Goal: Check status: Check status

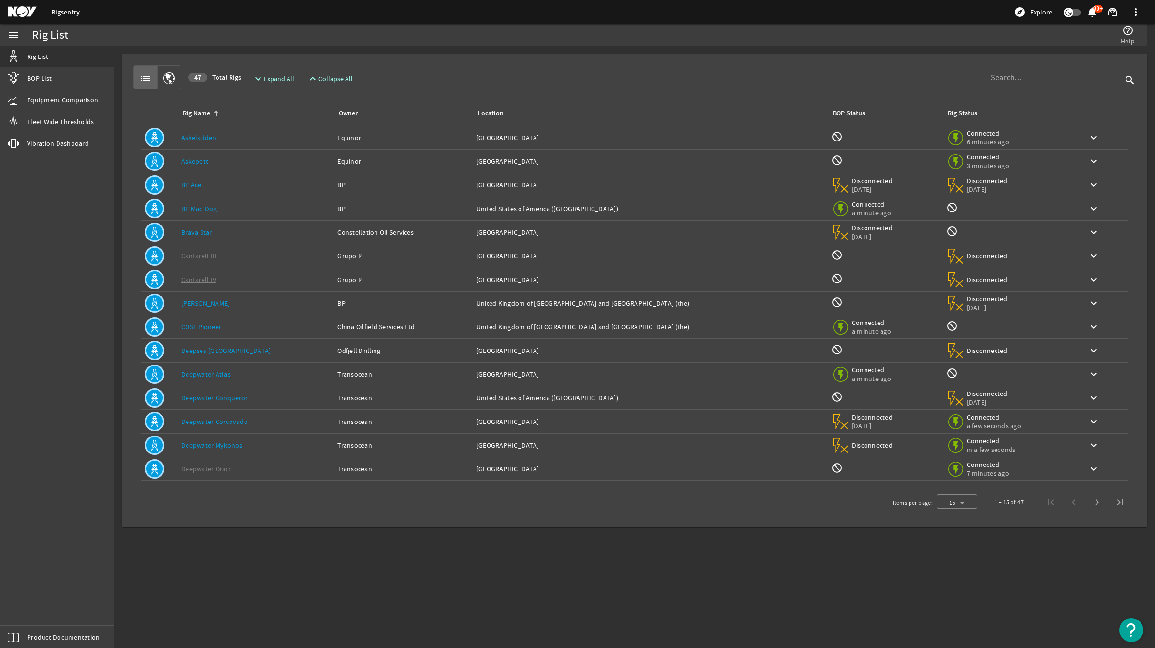
click at [1078, 78] on input at bounding box center [1055, 78] width 131 height 12
type input "[PERSON_NAME]"
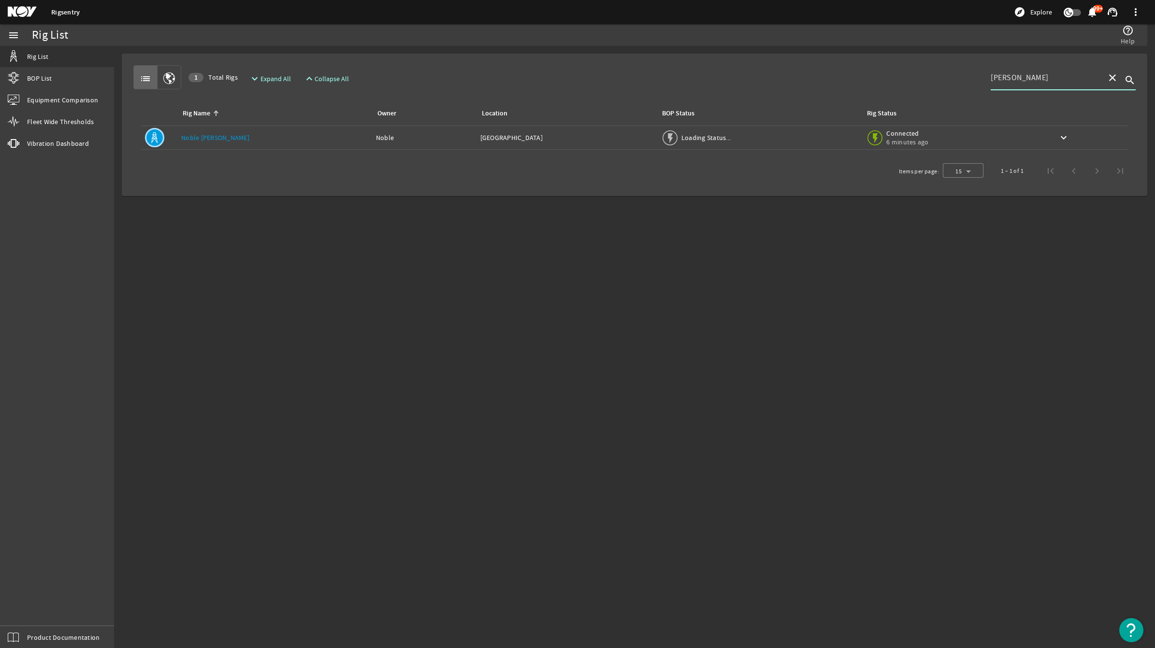
click at [1128, 79] on icon "search" at bounding box center [1130, 80] width 12 height 12
click at [200, 134] on link "Noble [PERSON_NAME]" at bounding box center [215, 137] width 68 height 9
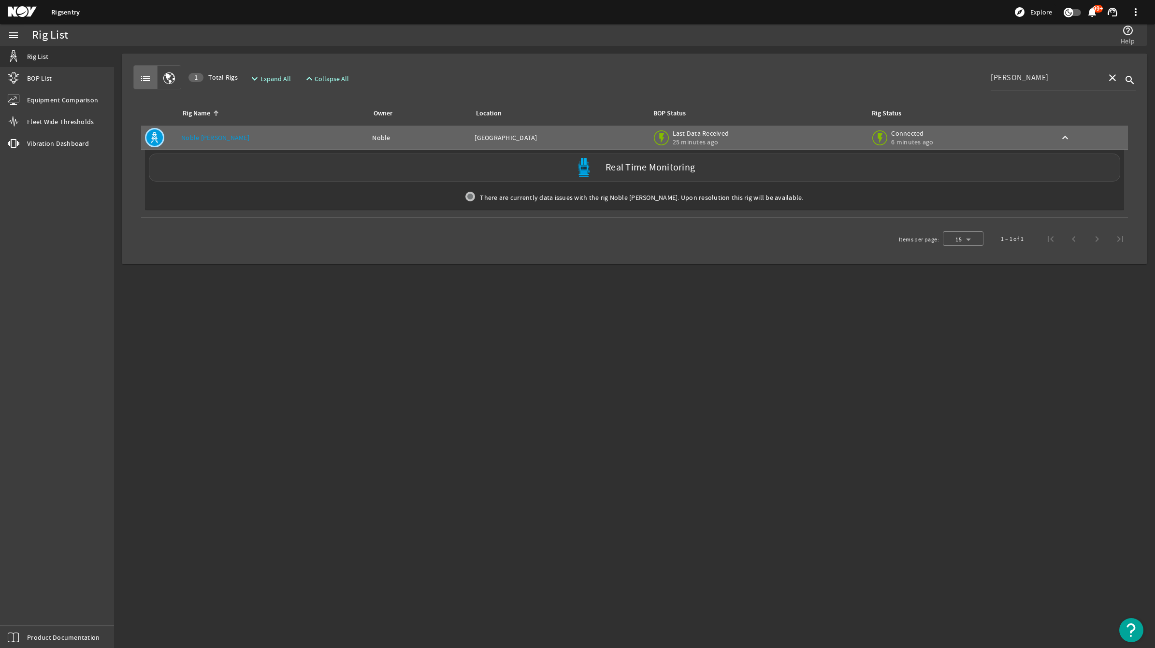
click at [353, 170] on div "Real Time Monitoring" at bounding box center [634, 168] width 971 height 28
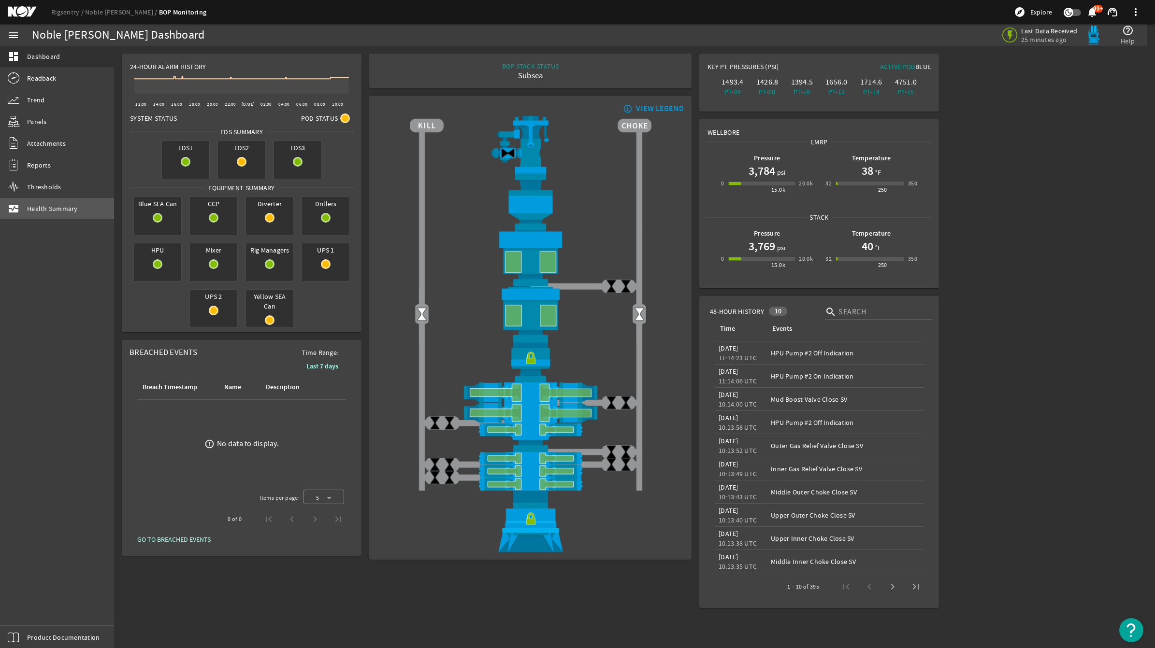
click at [51, 210] on span "Health Summary" at bounding box center [52, 209] width 51 height 10
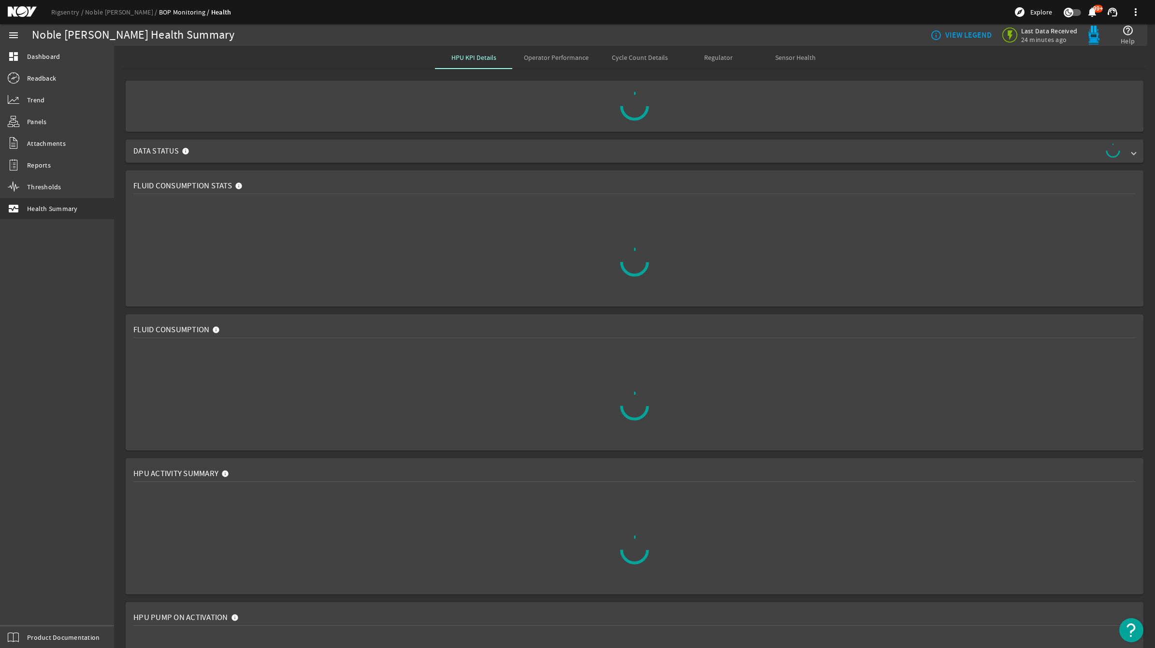
click at [119, 311] on rigsentry-mat-card "Fluid Consumption" at bounding box center [634, 383] width 1041 height 144
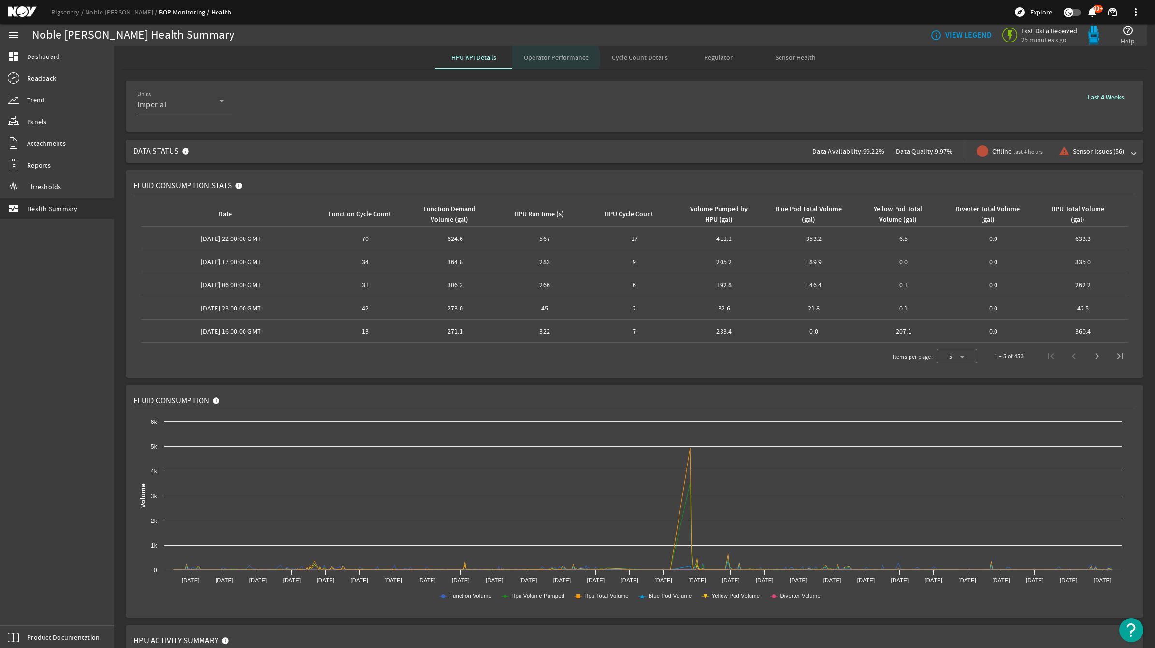
click at [548, 58] on span "Operator Performance" at bounding box center [556, 57] width 65 height 7
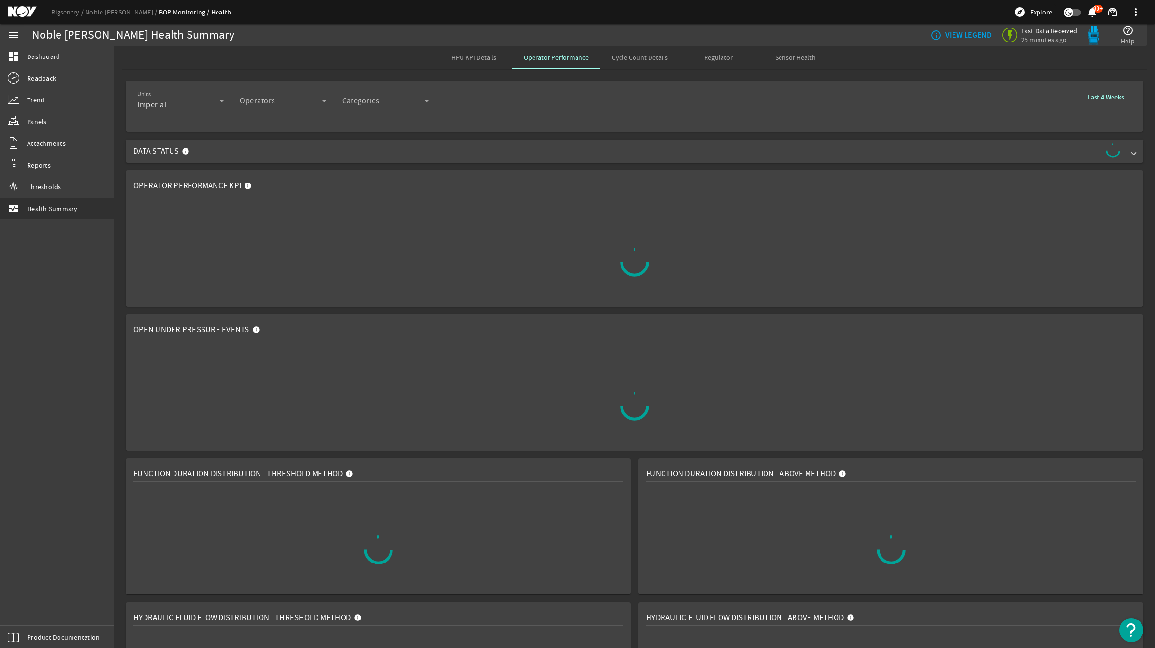
click at [119, 254] on rigsentry-mat-card "Operator Performance KPI" at bounding box center [634, 239] width 1041 height 144
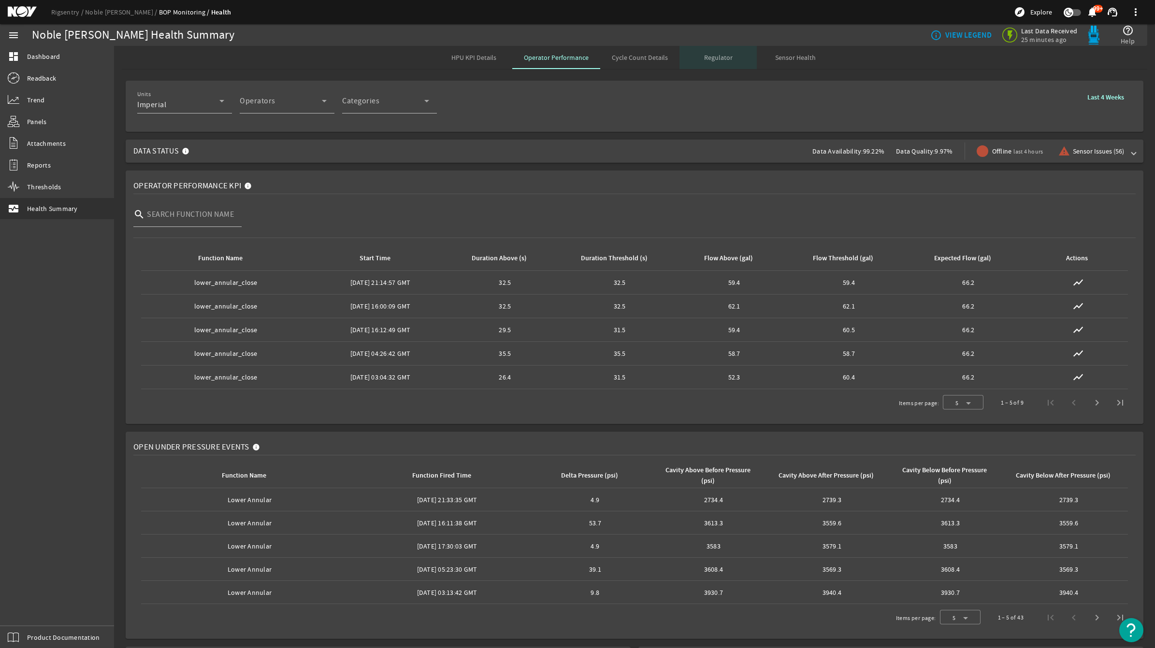
click at [719, 56] on span "Regulator" at bounding box center [718, 57] width 29 height 7
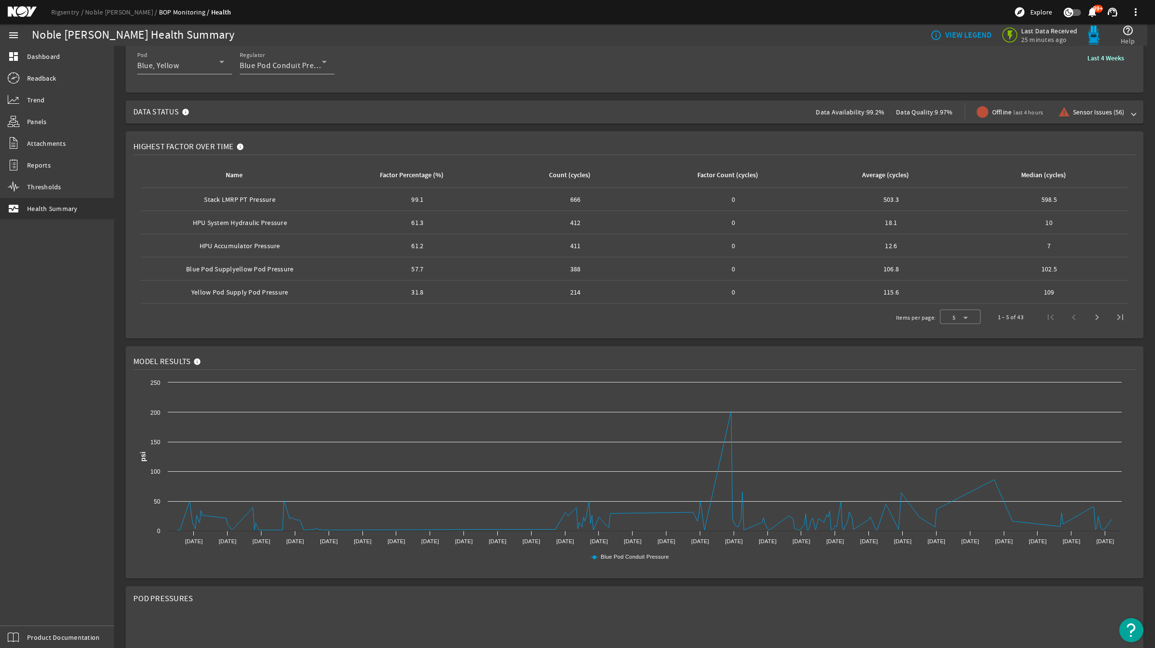
scroll to position [60, 0]
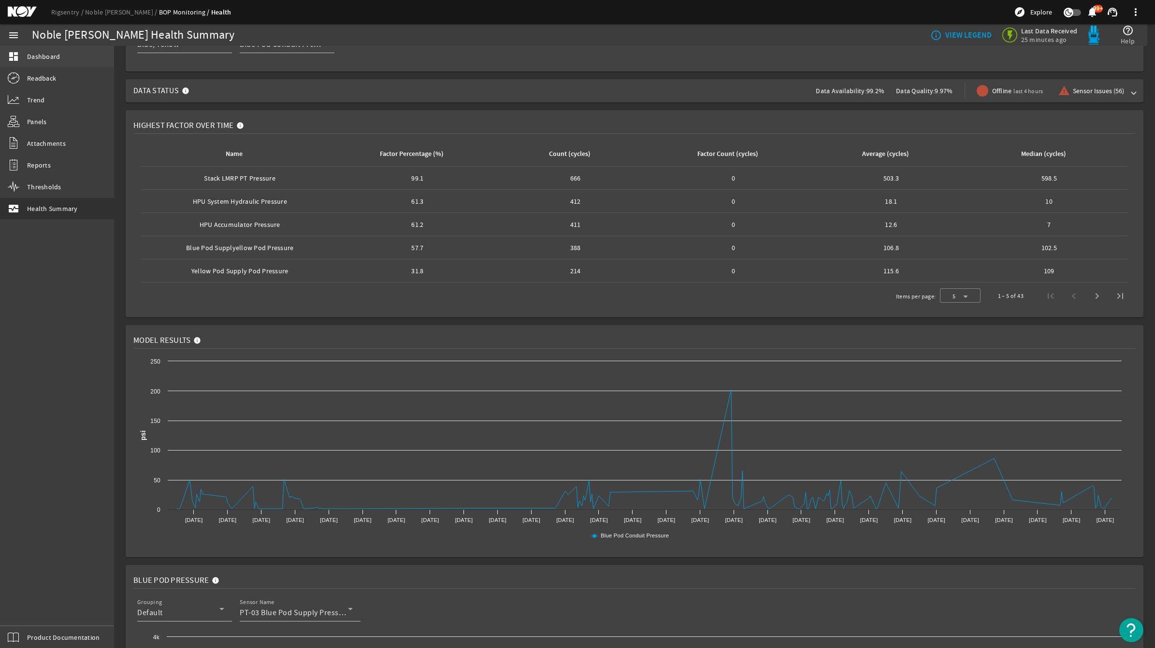
click at [37, 57] on span "Dashboard" at bounding box center [43, 57] width 33 height 10
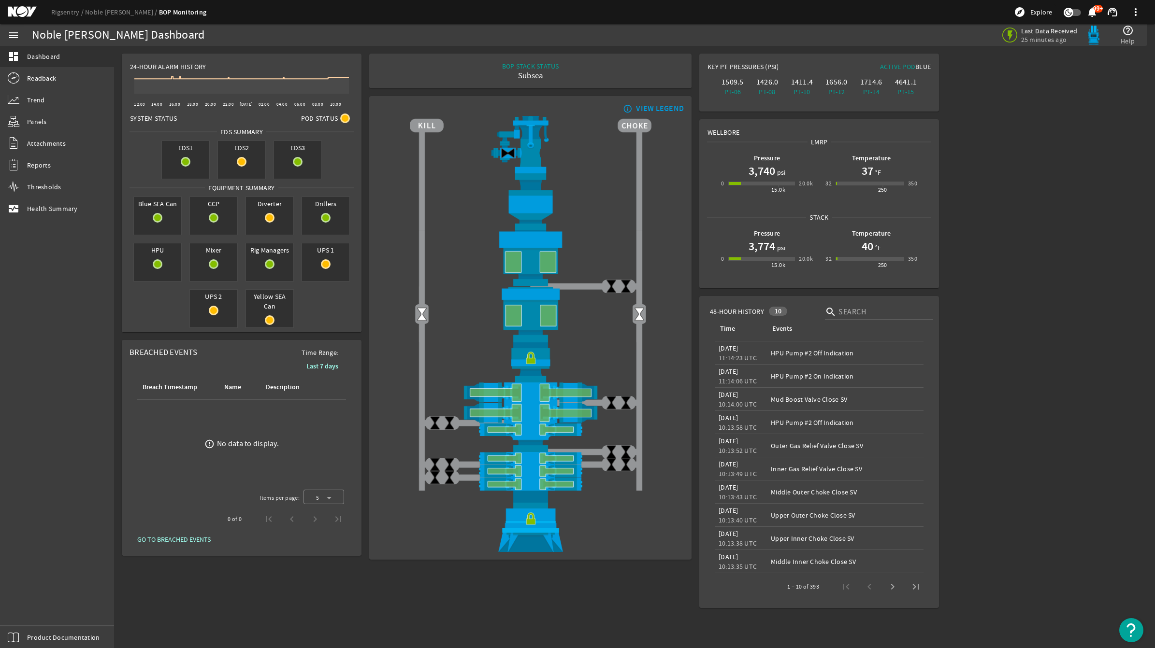
click at [1022, 343] on rigsentry-main-dashboard "Noble [PERSON_NAME] Dashboard Last Data Received 25 minutes ago help_outline He…" at bounding box center [634, 331] width 1041 height 570
click at [640, 106] on div "VIEW LEGEND" at bounding box center [660, 109] width 48 height 10
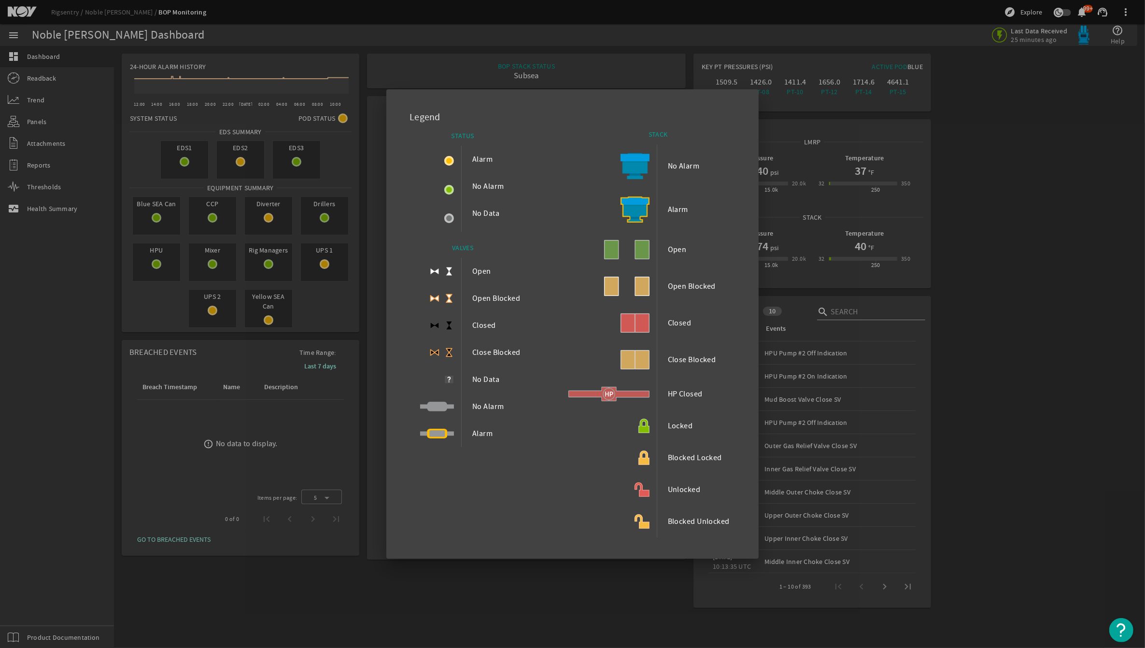
click at [985, 215] on div at bounding box center [572, 324] width 1145 height 648
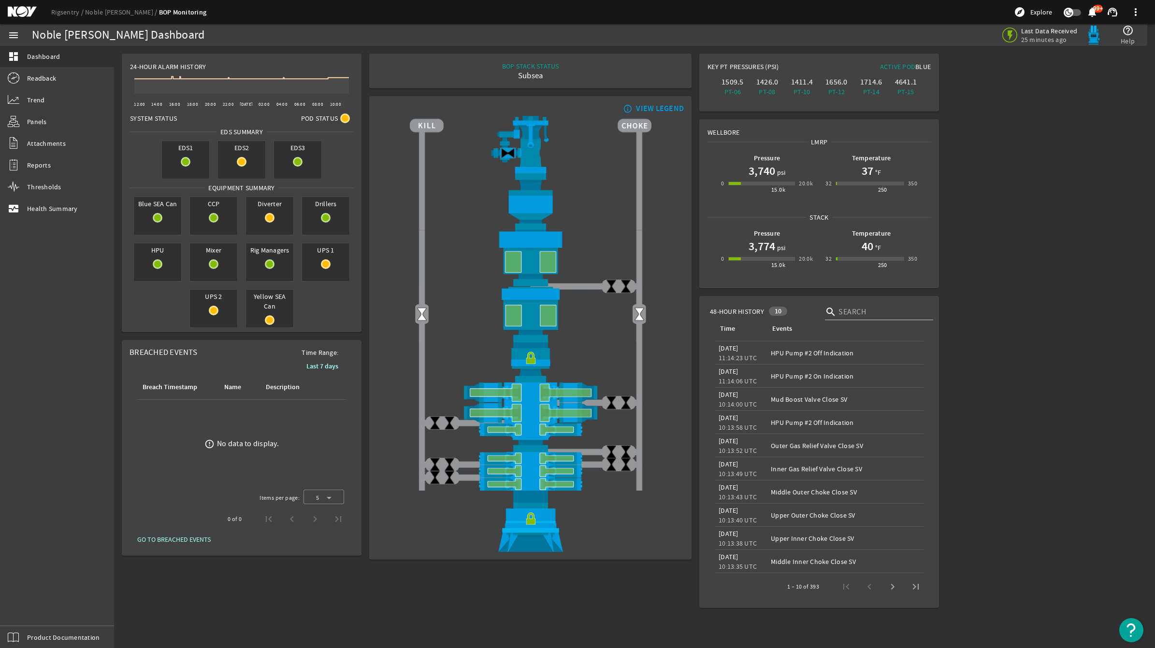
click at [948, 336] on rigsentry-main-dashboard "Noble [PERSON_NAME] Dashboard Last Data Received 25 minutes ago help_outline He…" at bounding box center [634, 331] width 1041 height 570
